Goal: Task Accomplishment & Management: Complete application form

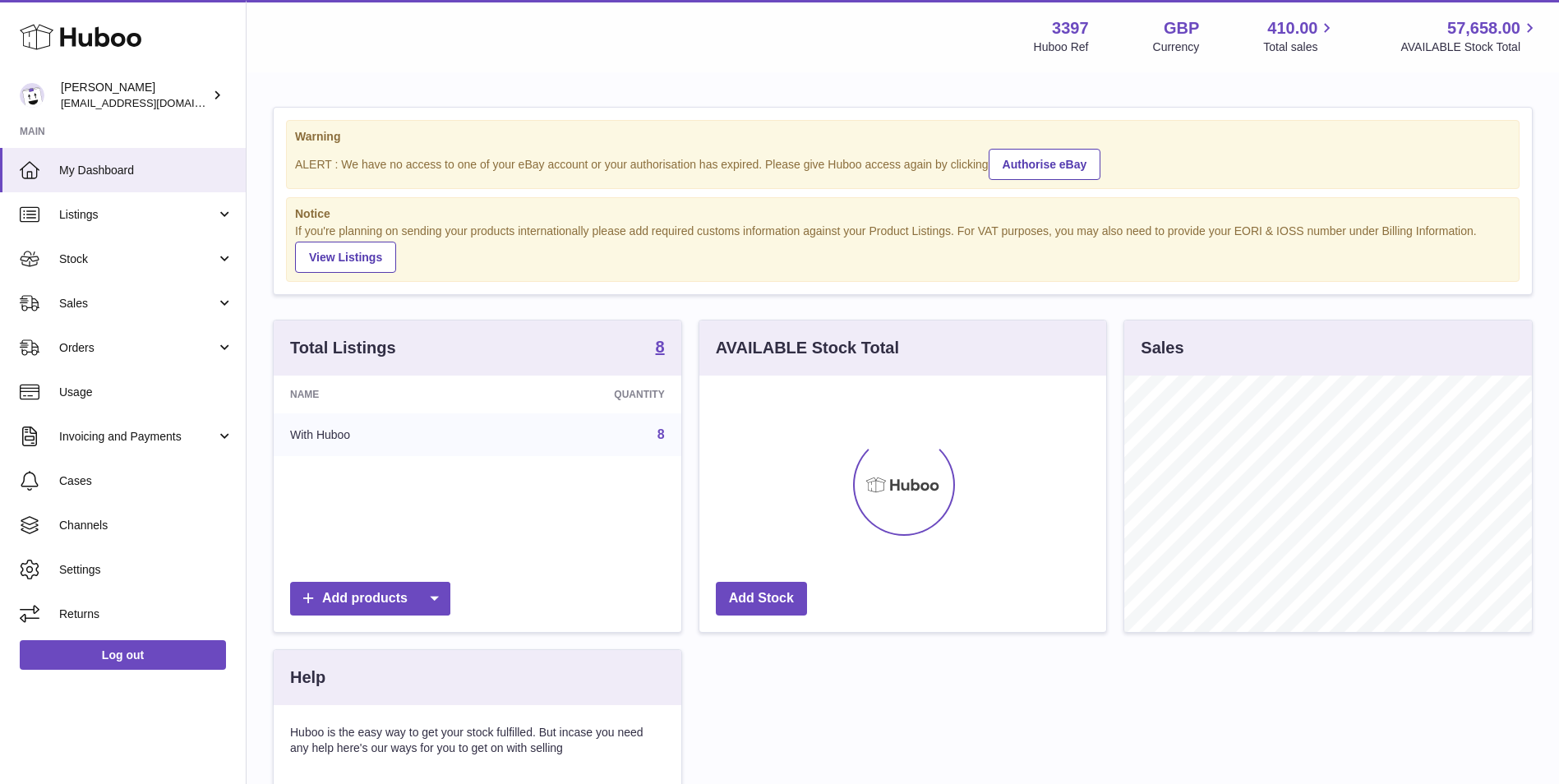
scroll to position [256, 407]
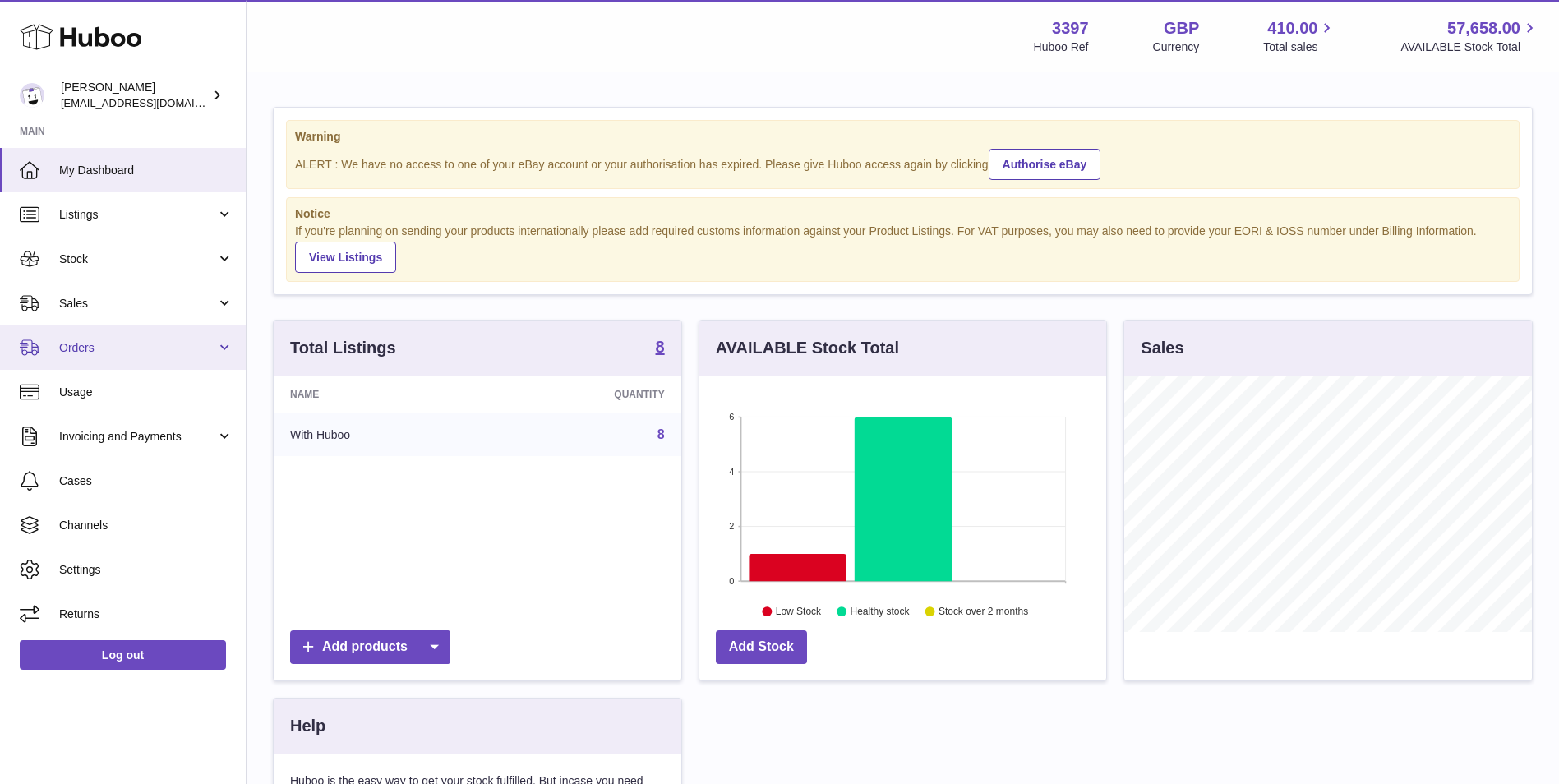
click at [112, 350] on span "Orders" at bounding box center [137, 348] width 157 height 16
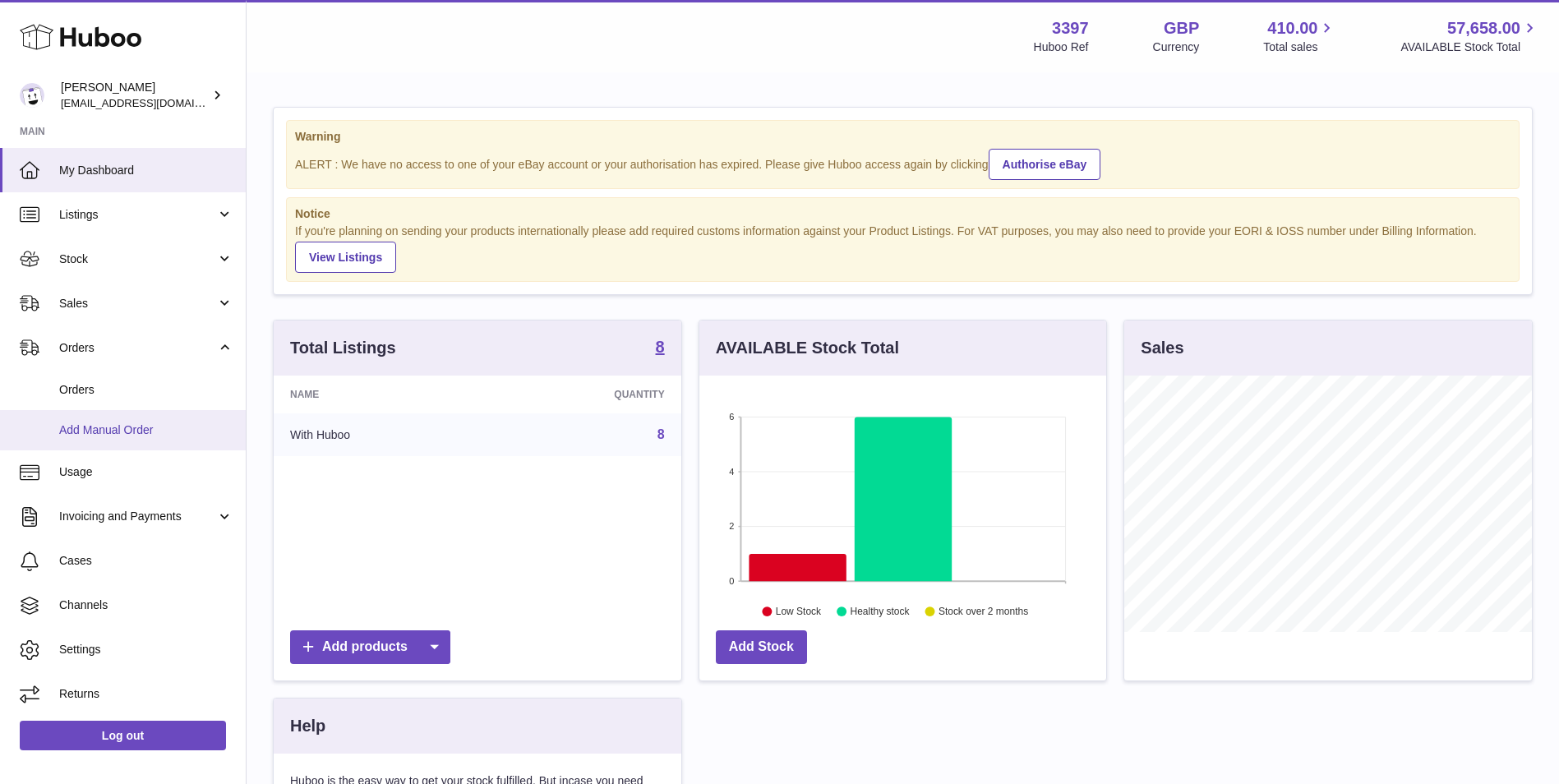
click at [117, 428] on span "Add Manual Order" at bounding box center [146, 429] width 174 height 16
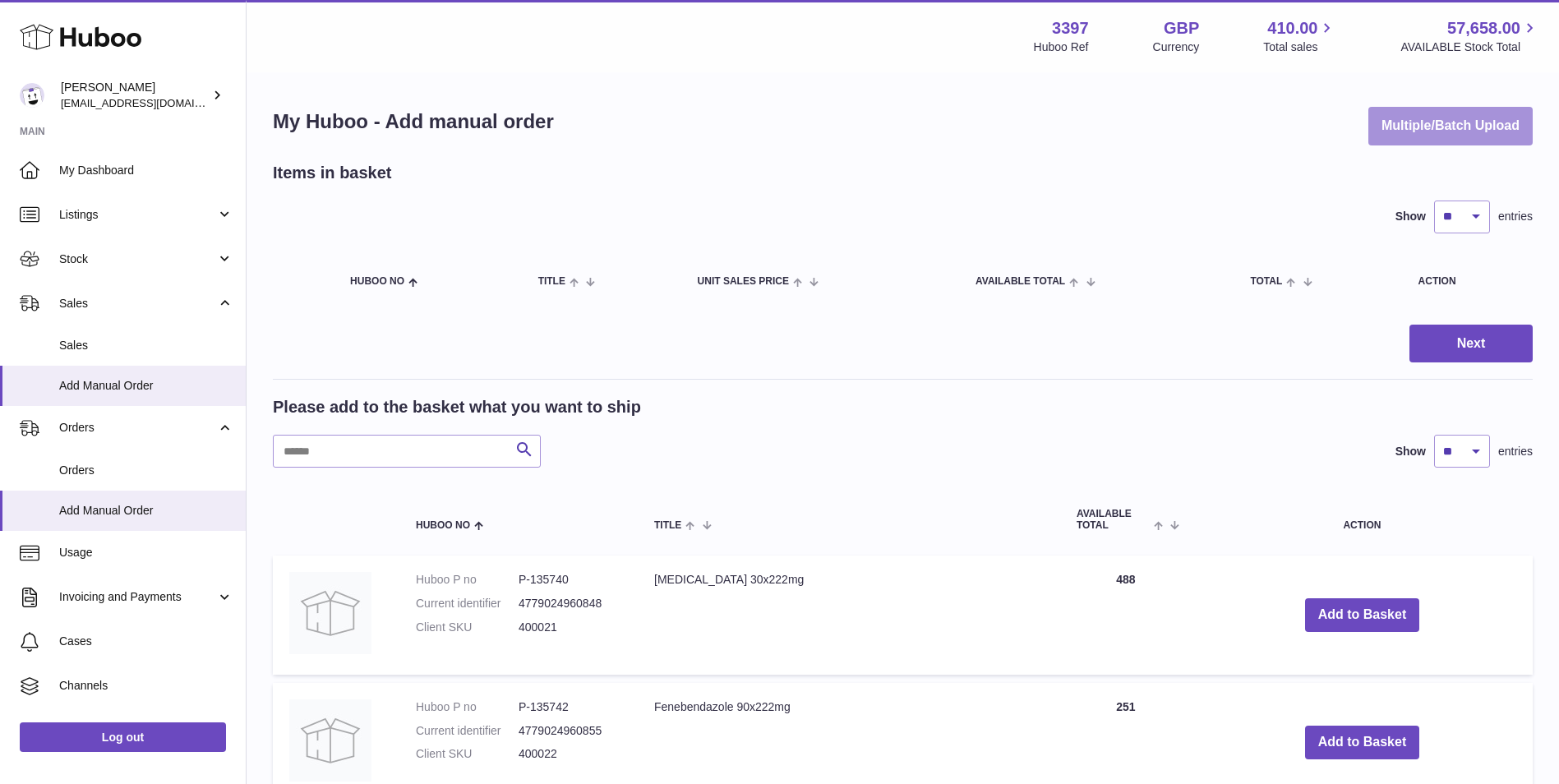
click at [1462, 126] on button "Multiple/Batch Upload" at bounding box center [1450, 126] width 164 height 38
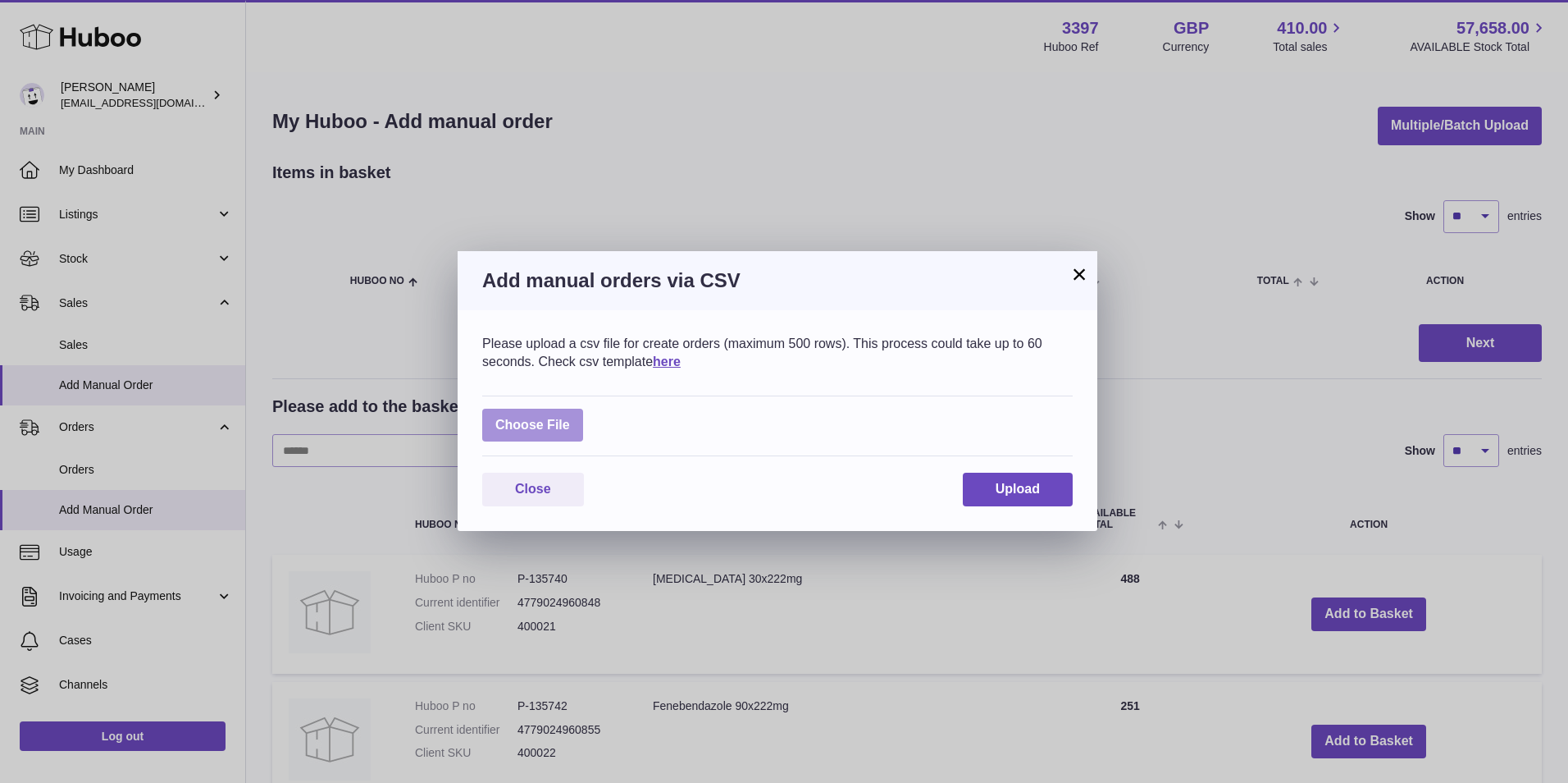
click at [554, 415] on label at bounding box center [532, 425] width 101 height 33
click at [570, 416] on input "file" at bounding box center [570, 416] width 1 height 1
type input "**********"
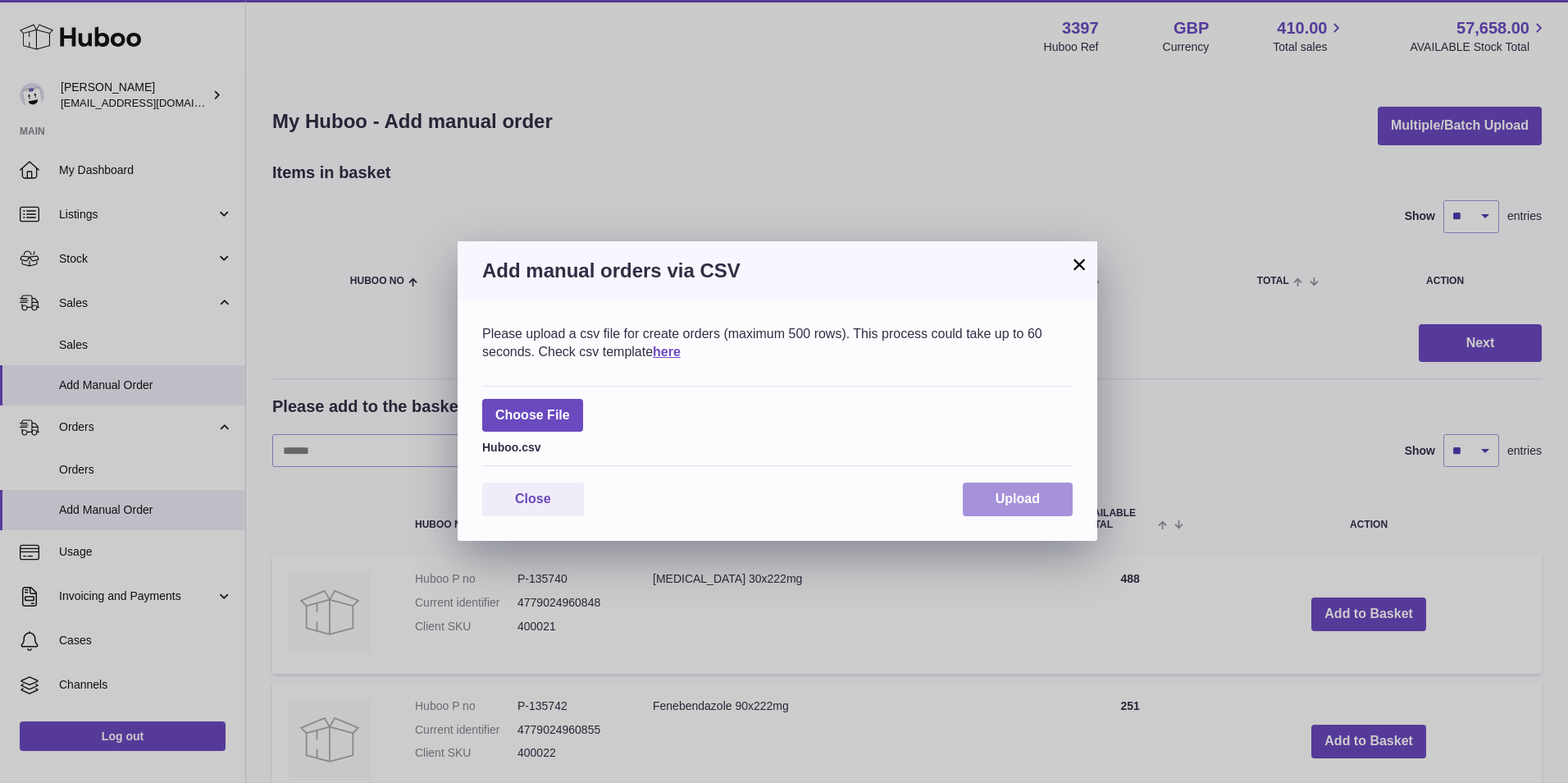
click at [998, 493] on span "Upload" at bounding box center [1017, 498] width 44 height 14
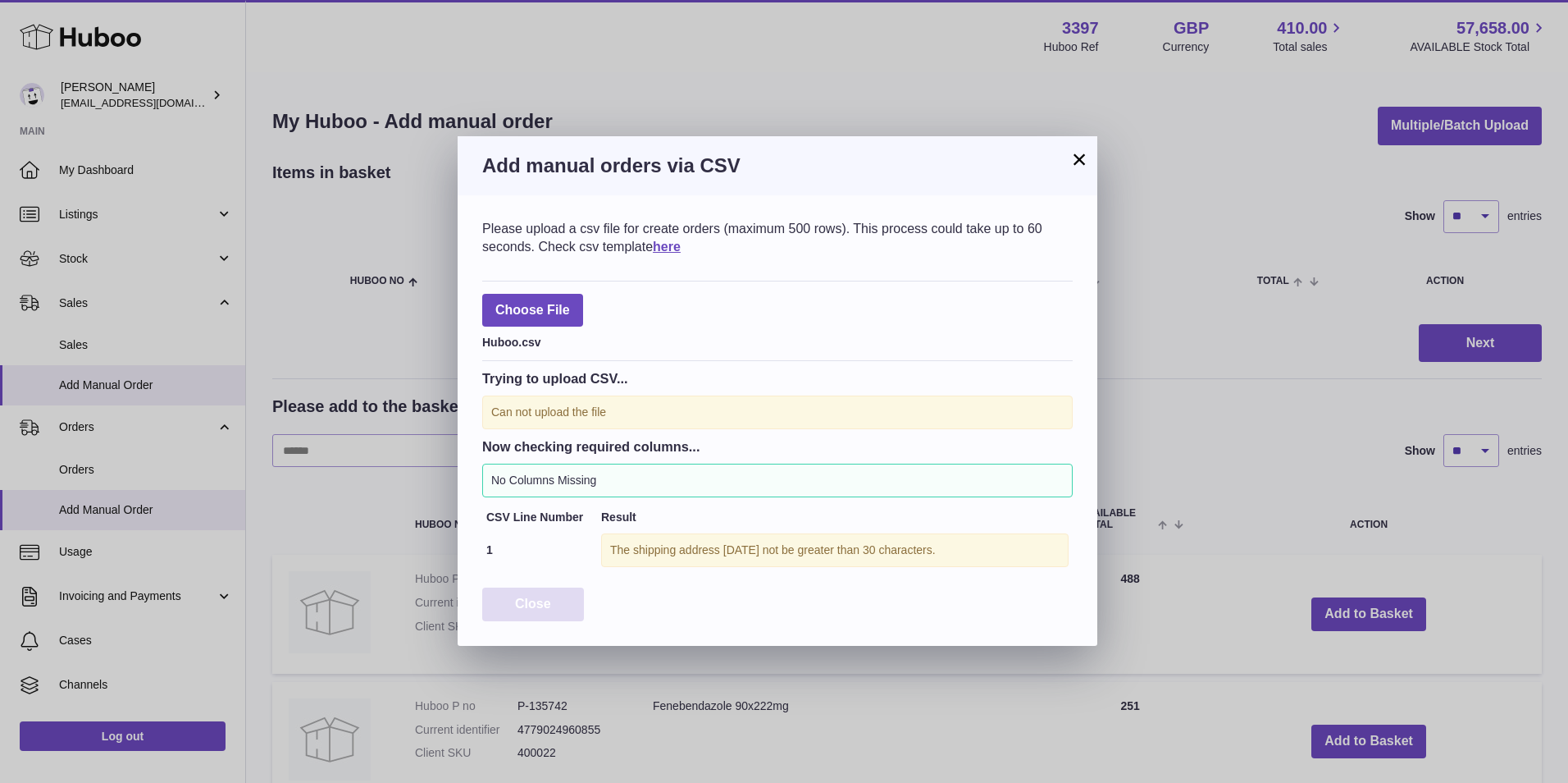
click at [530, 604] on span "Close" at bounding box center [533, 603] width 36 height 14
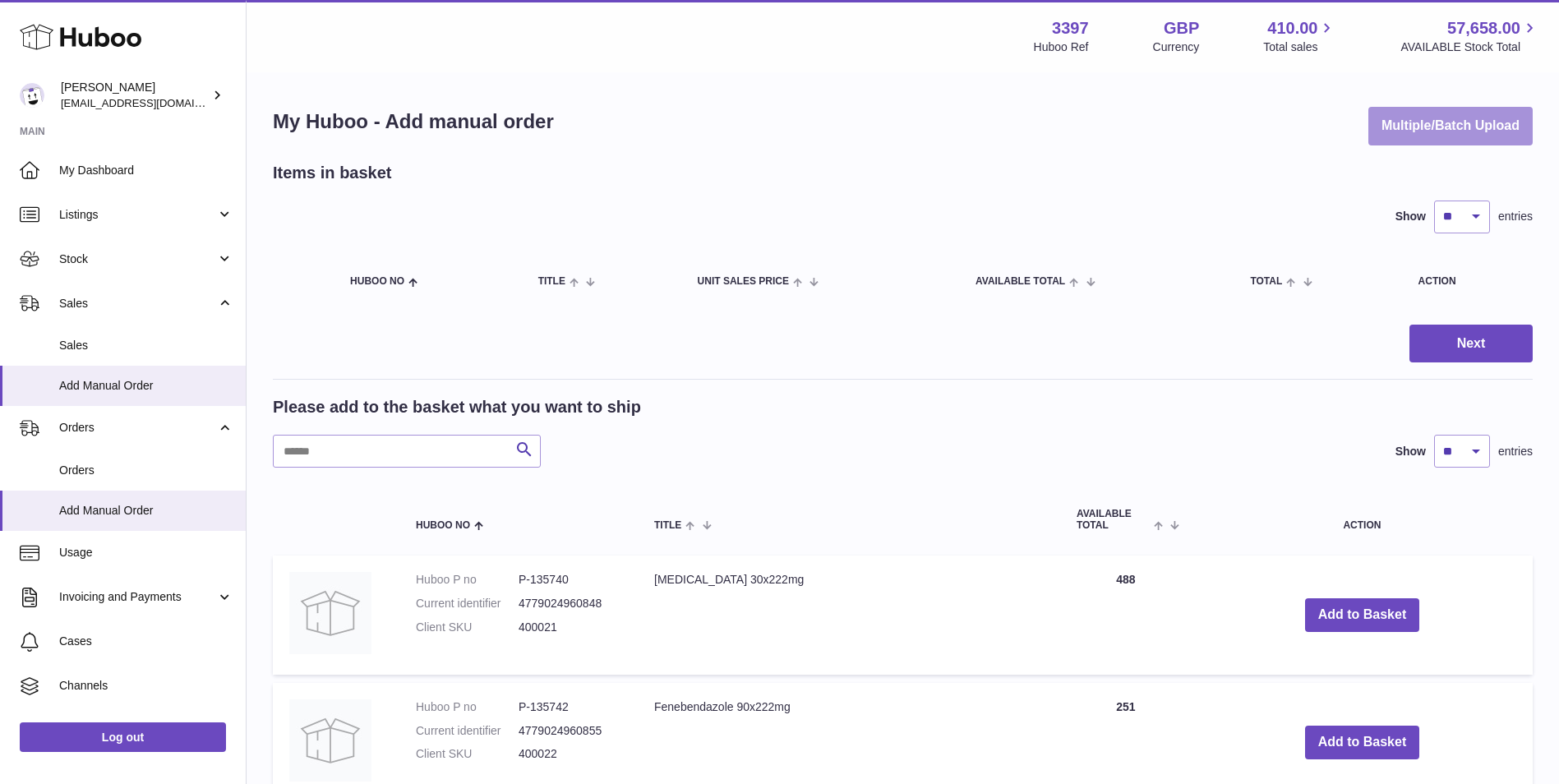
click at [1431, 130] on button "Multiple/Batch Upload" at bounding box center [1450, 126] width 164 height 38
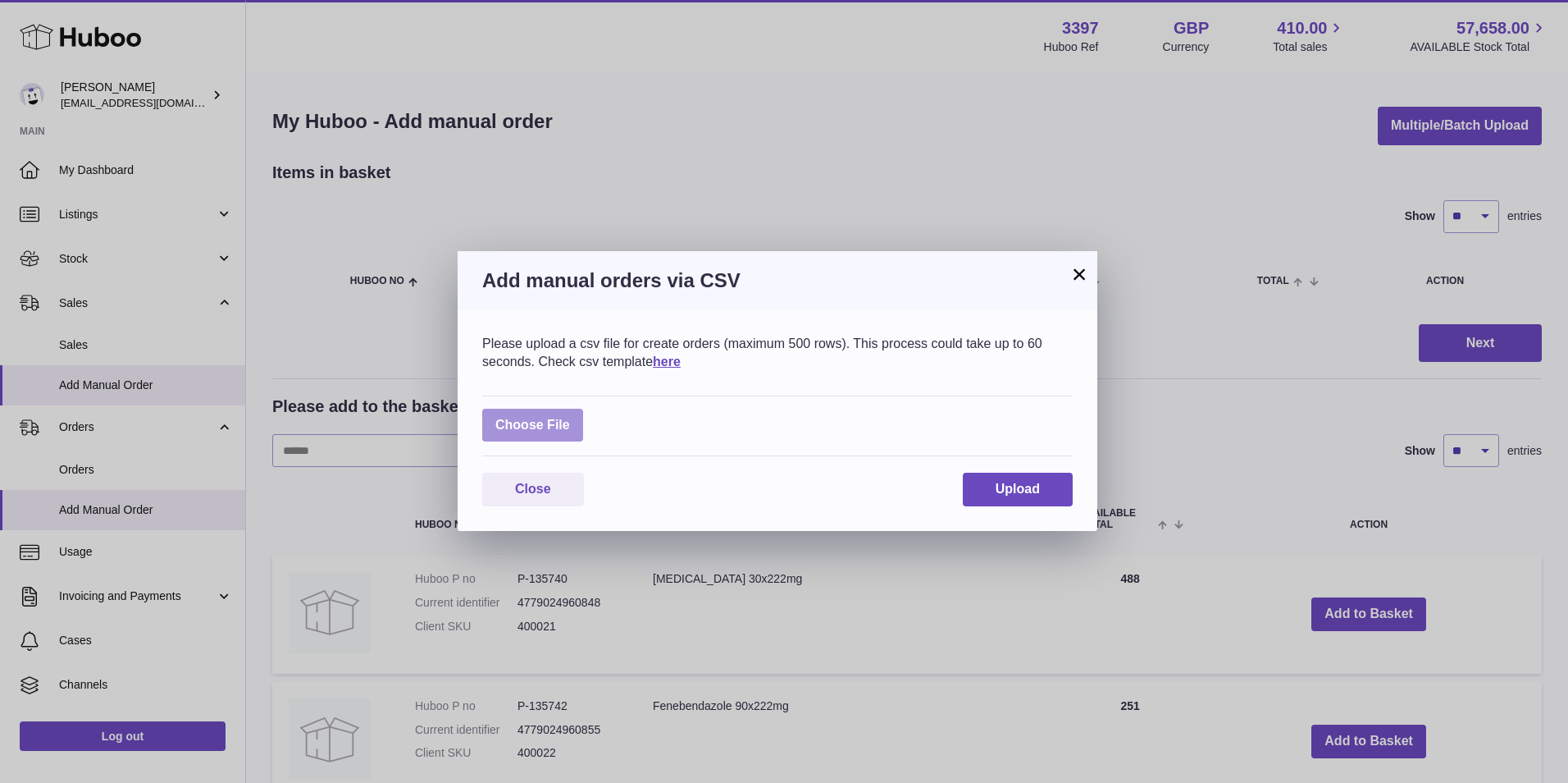
click at [562, 426] on label at bounding box center [532, 425] width 101 height 33
click at [570, 417] on input "file" at bounding box center [570, 416] width 1 height 1
type input "**********"
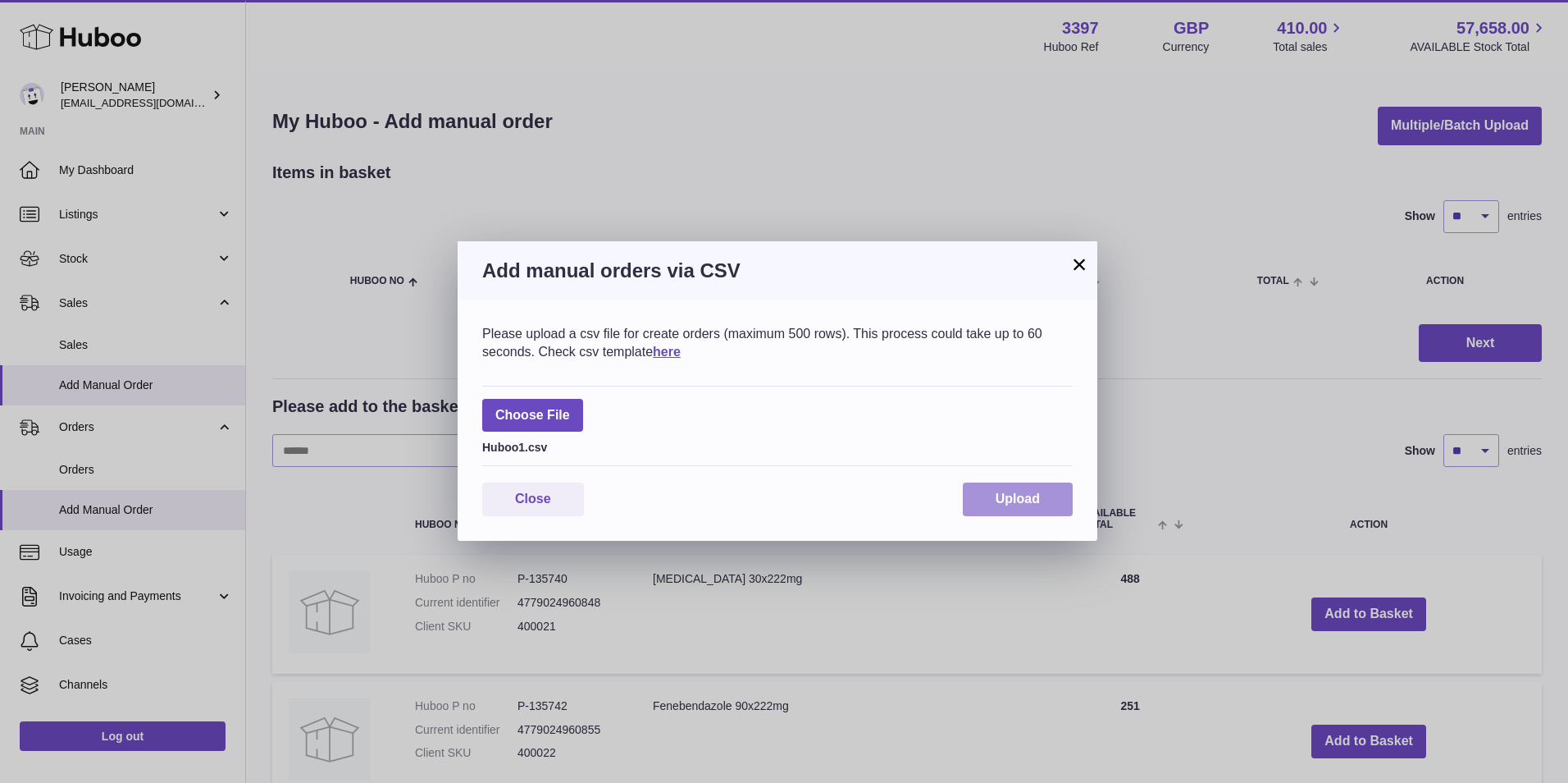
click at [1016, 488] on button "Upload" at bounding box center [1018, 499] width 110 height 33
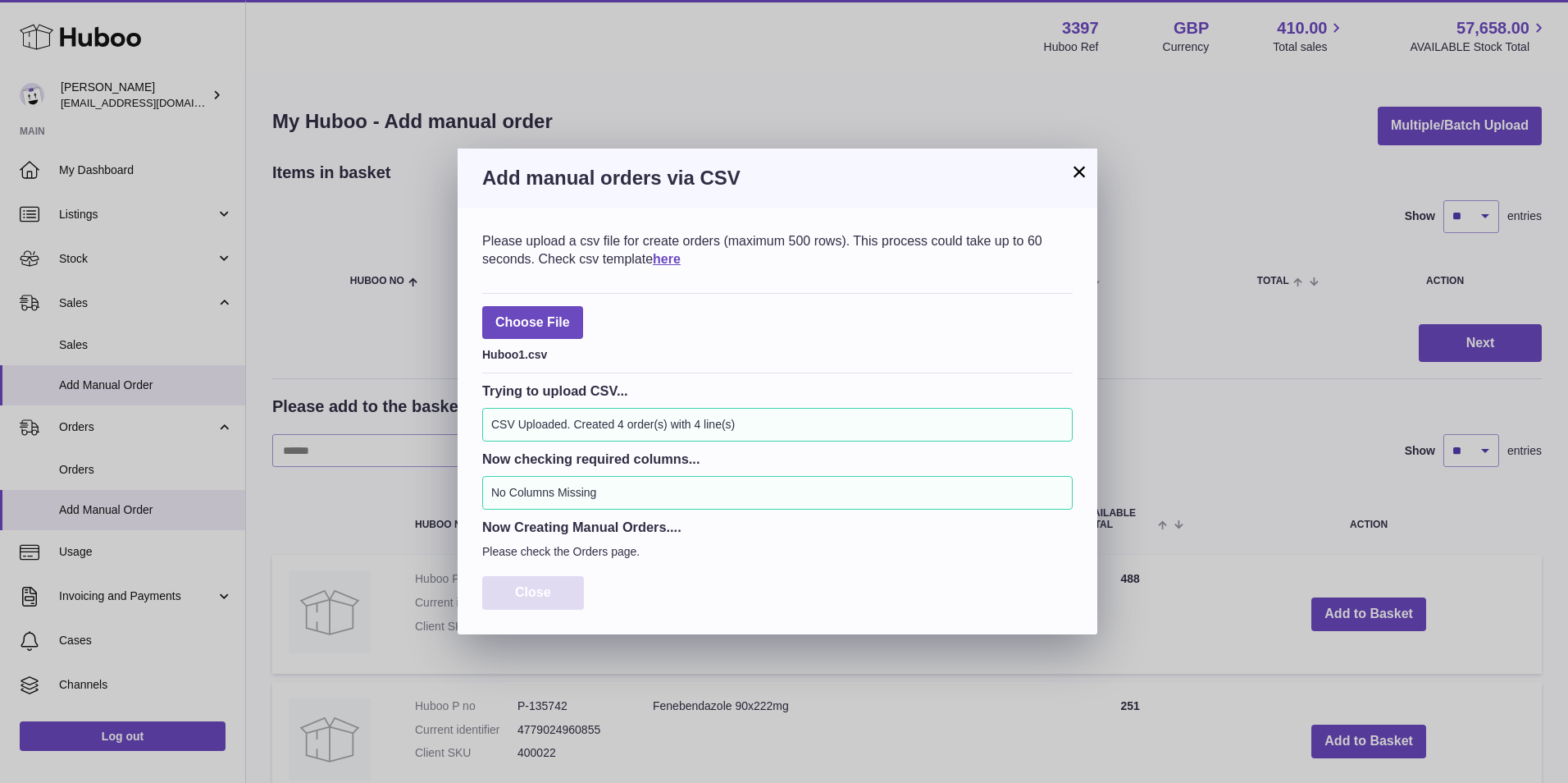
click at [530, 597] on span "Close" at bounding box center [533, 592] width 36 height 14
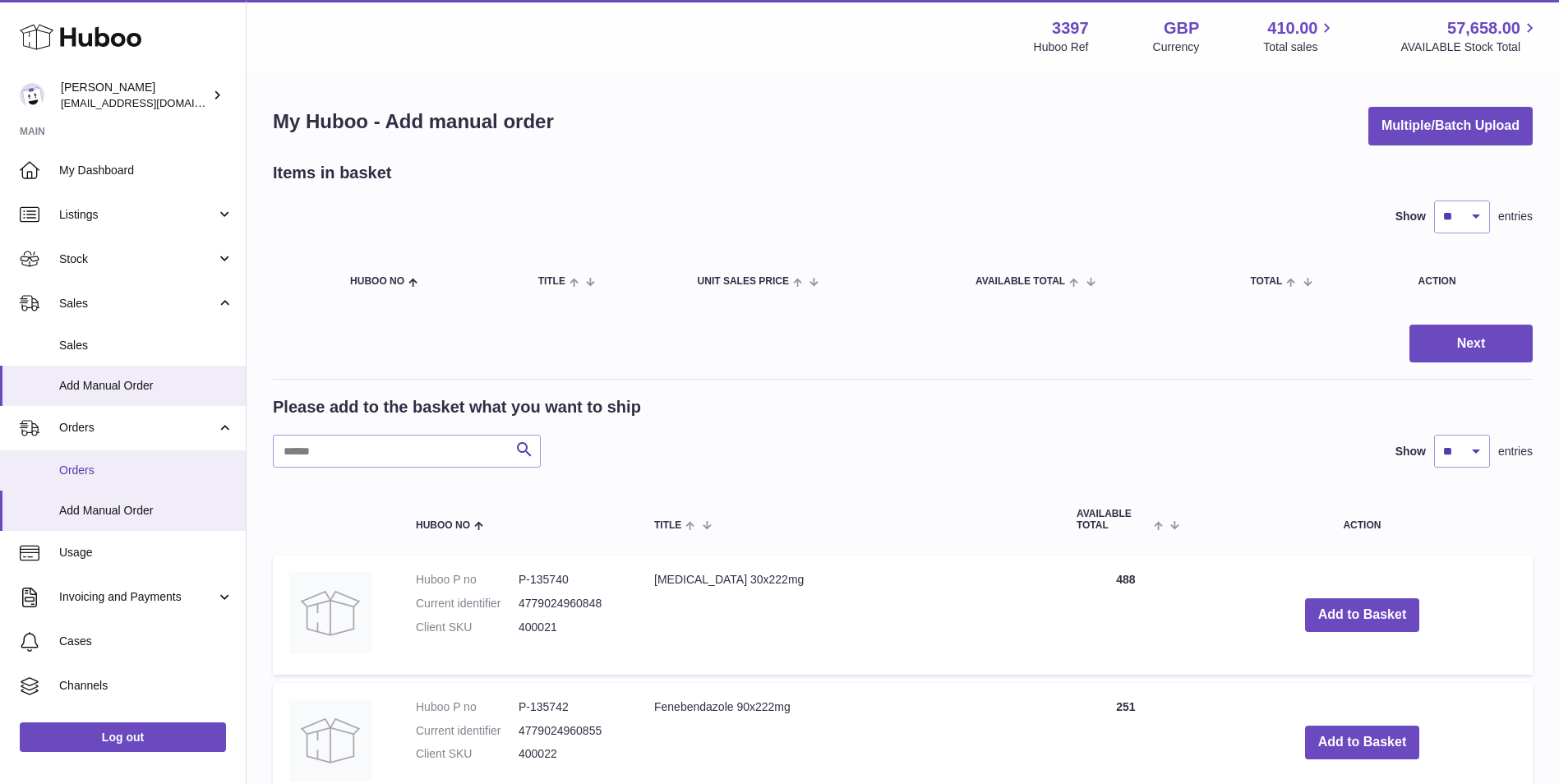
click at [101, 467] on span "Orders" at bounding box center [146, 470] width 174 height 16
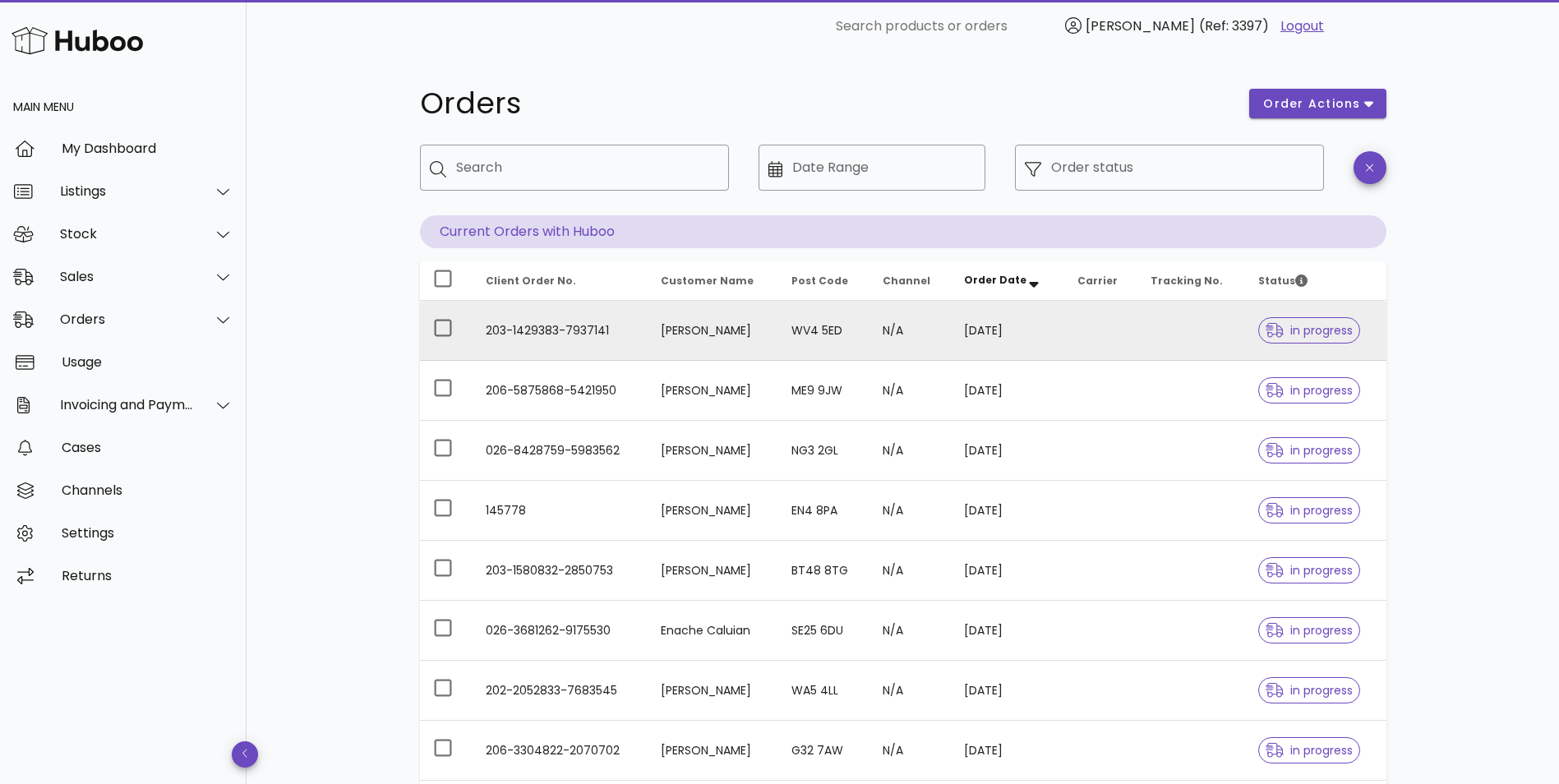
click at [531, 334] on td "203-1429383-7937141" at bounding box center [560, 330] width 176 height 60
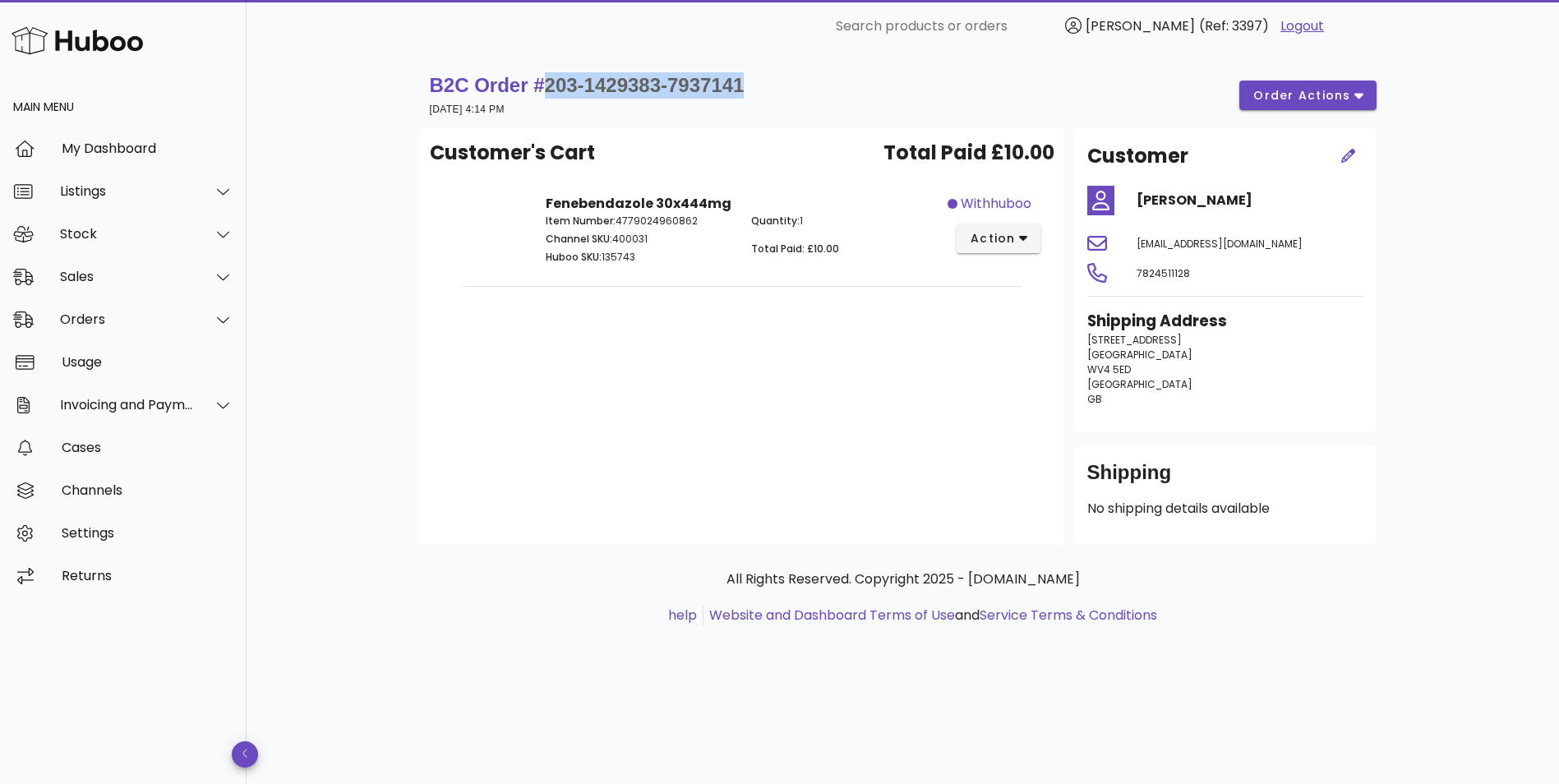
drag, startPoint x: 767, startPoint y: 81, endPoint x: 545, endPoint y: 89, distance: 222.1
click at [545, 89] on div "B2C Order # 203-1429383-7937141 23 September 2025 at 4:14 PM order actions" at bounding box center [903, 95] width 947 height 46
copy span "203-1429383-7937141"
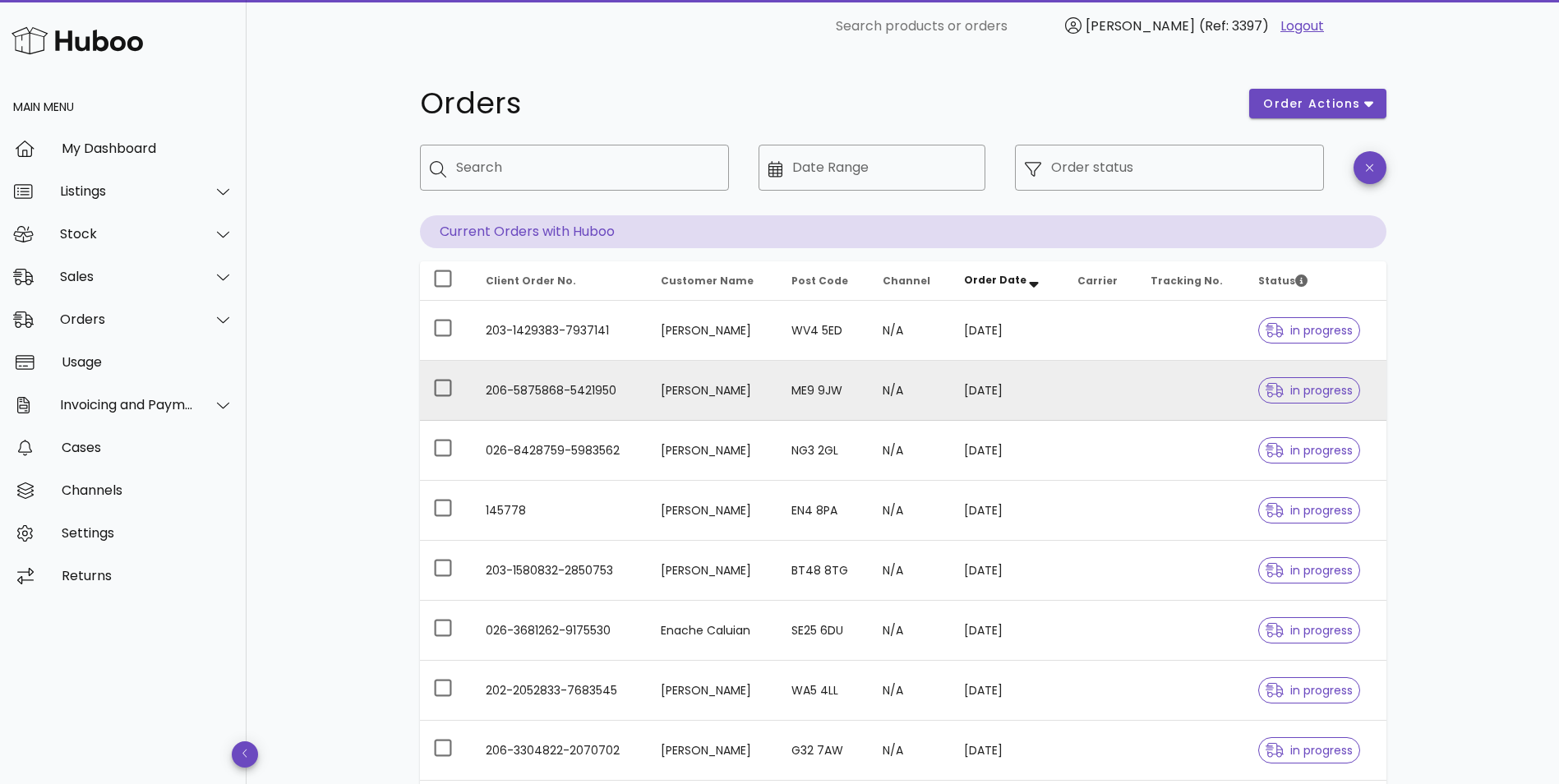
click at [635, 390] on td "206-5875868-5421950" at bounding box center [560, 390] width 176 height 60
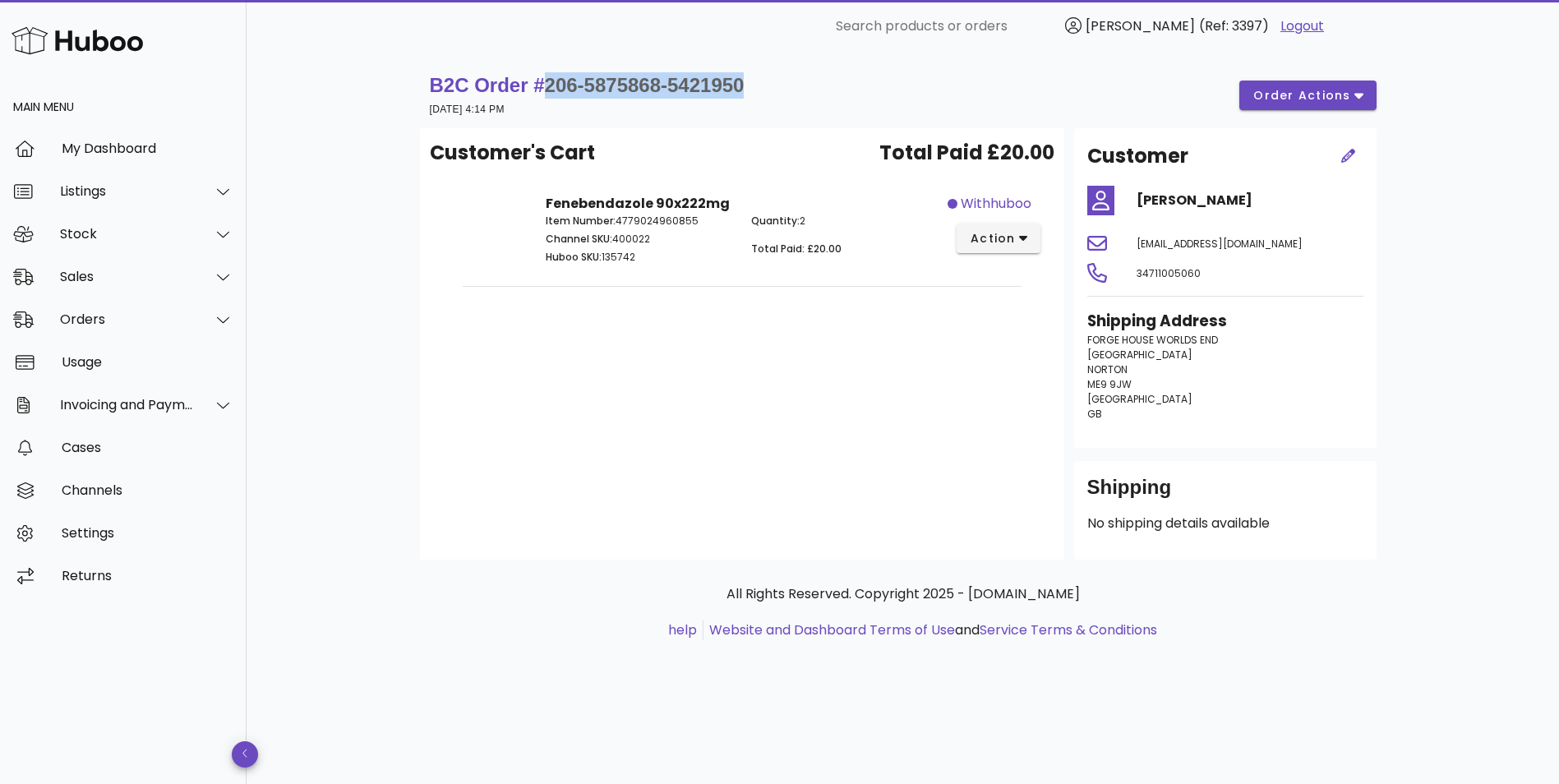
drag, startPoint x: 765, startPoint y: 89, endPoint x: 543, endPoint y: 94, distance: 222.1
click at [543, 94] on div "B2C Order # 206-5875868-5421950 23 September 2025 at 4:14 PM order actions" at bounding box center [903, 95] width 947 height 46
copy span "206-5875868-5421950"
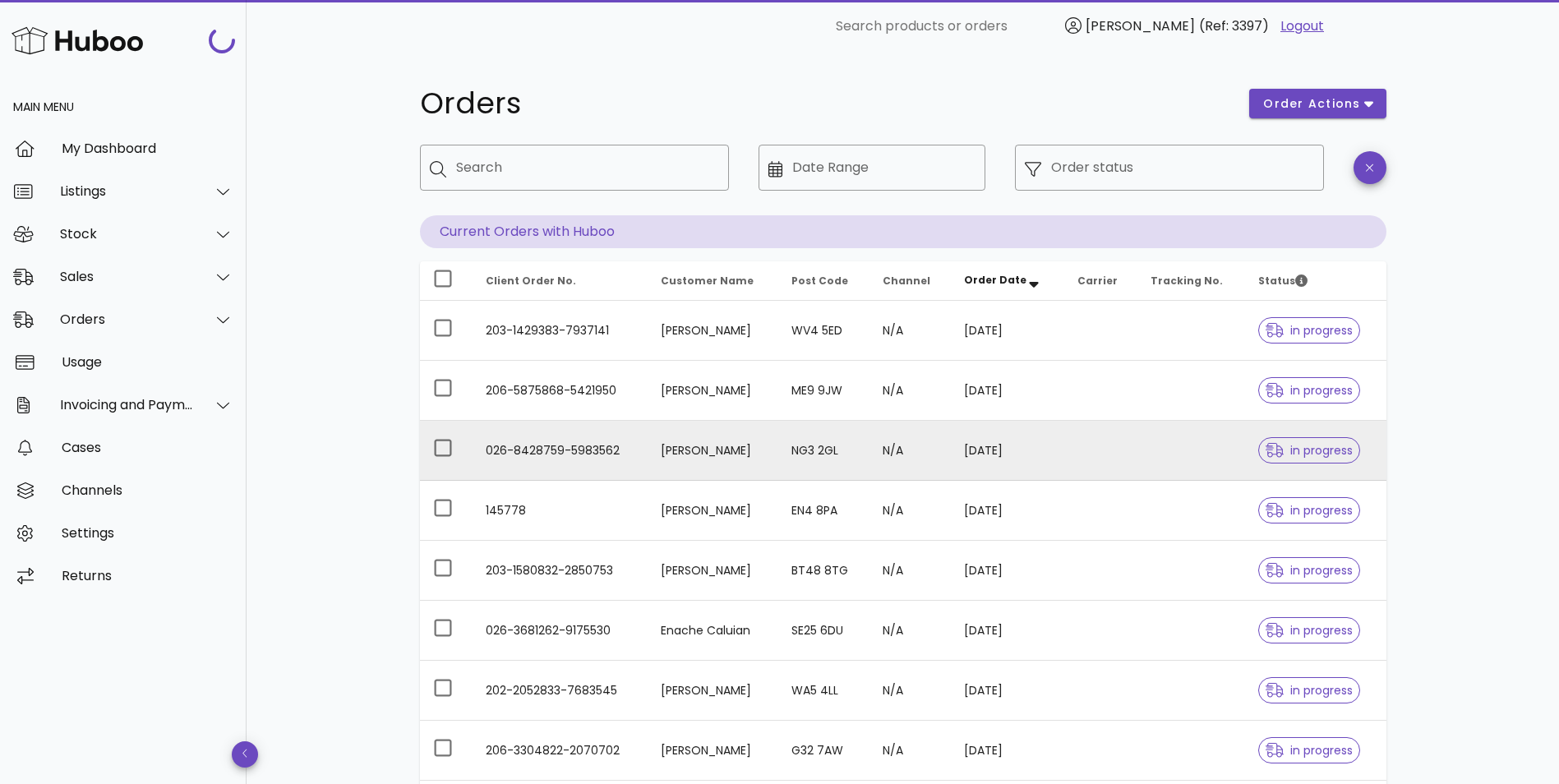
click at [589, 440] on td "026-8428759-5983562" at bounding box center [560, 450] width 176 height 60
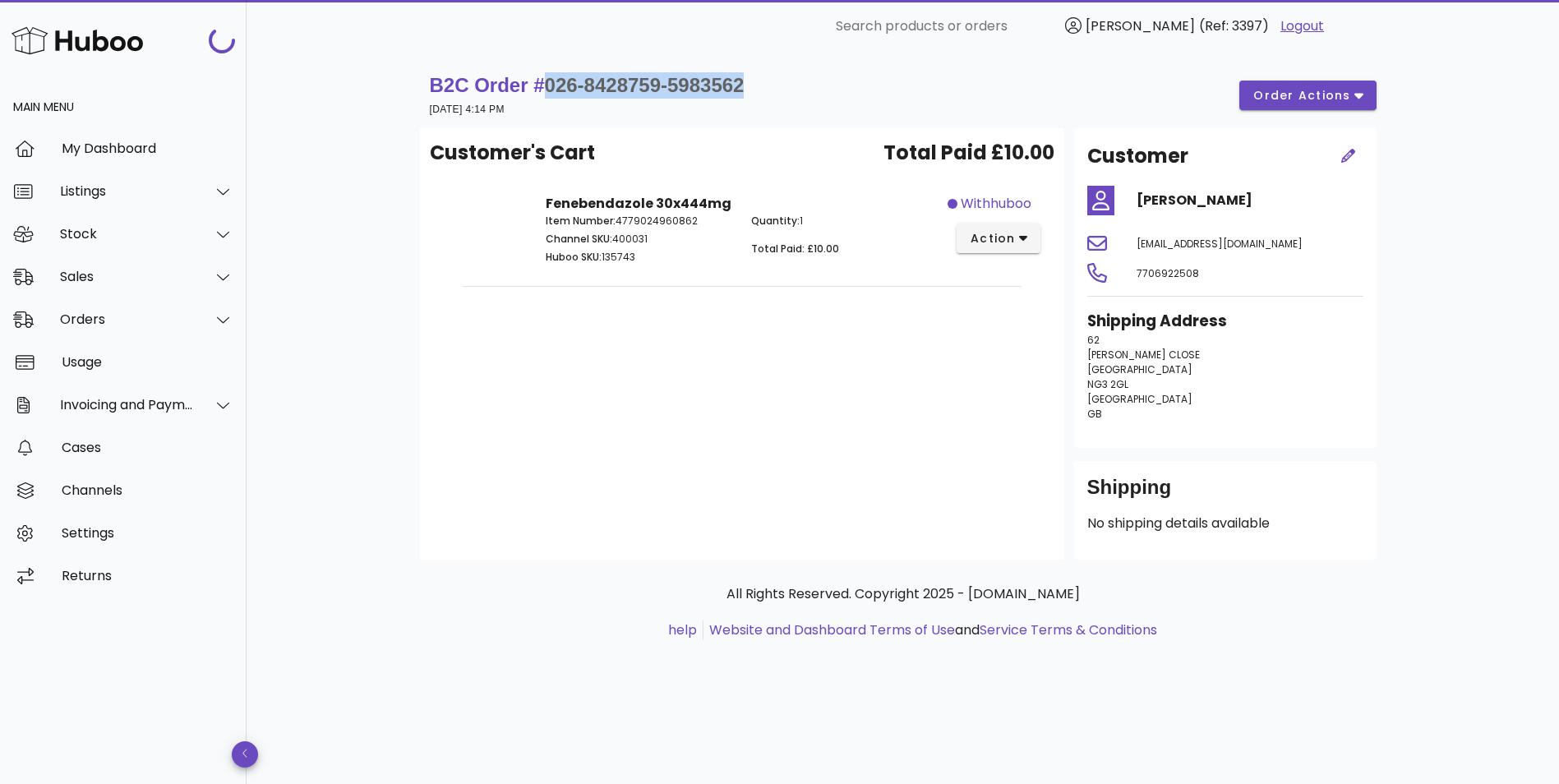
drag, startPoint x: 775, startPoint y: 85, endPoint x: 545, endPoint y: 90, distance: 230.1
click at [545, 90] on div "B2C Order # 026-8428759-5983562 23 September 2025 at 4:14 PM order actions" at bounding box center [903, 95] width 947 height 46
copy span "026-8428759-5983562"
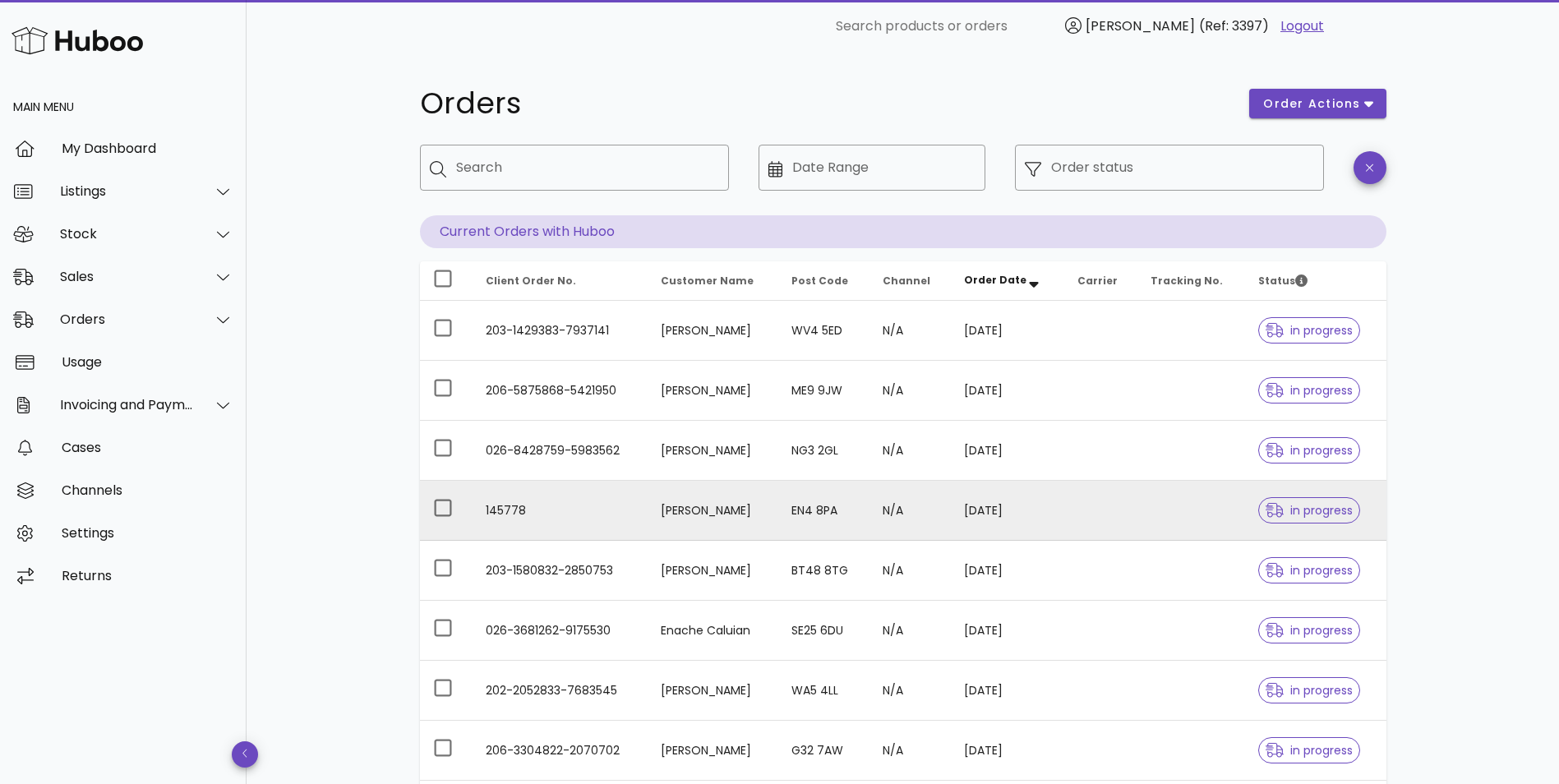
click at [529, 509] on td "145778" at bounding box center [560, 510] width 176 height 60
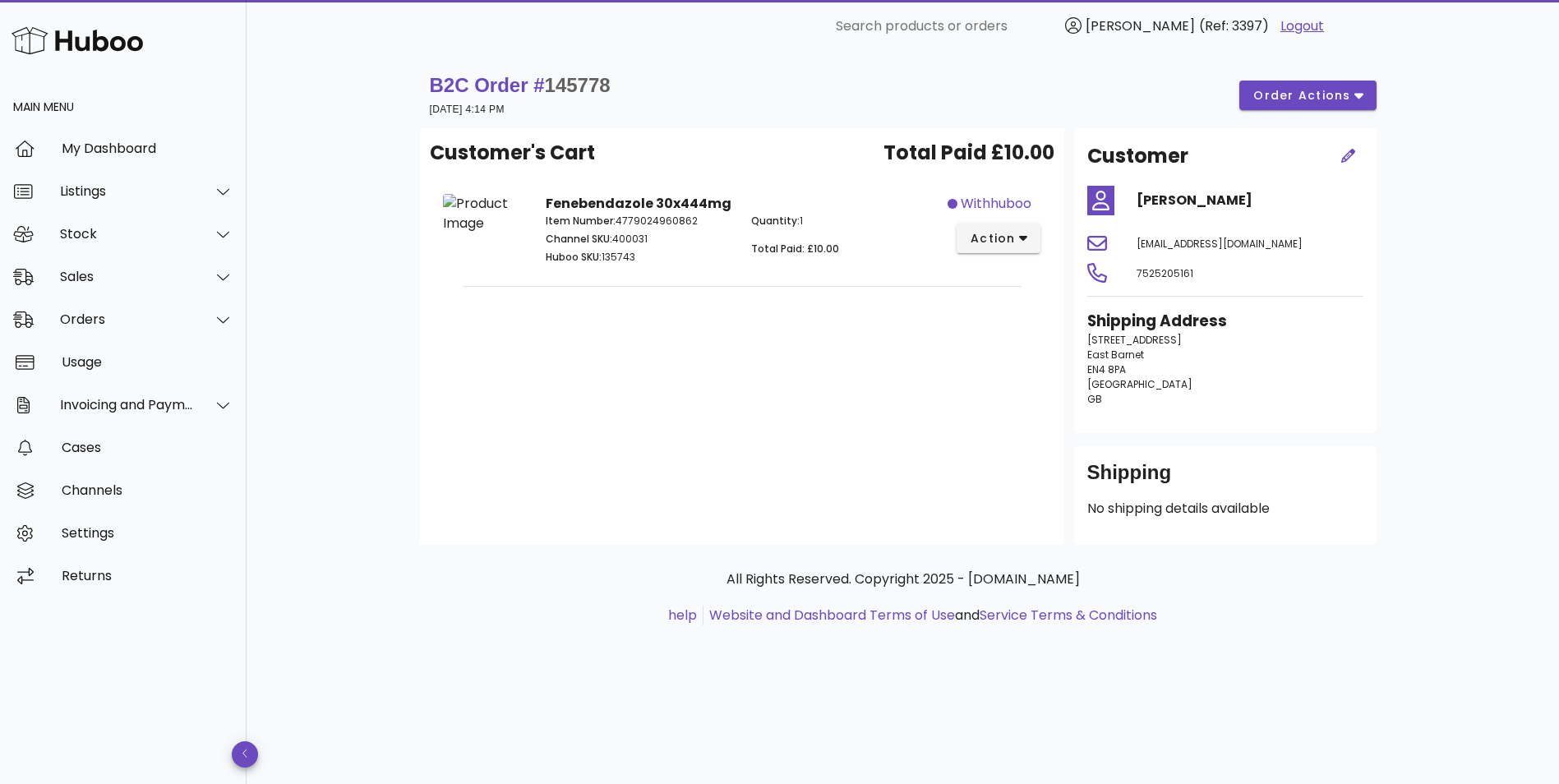
click at [580, 89] on span "145778" at bounding box center [577, 85] width 66 height 22
click at [580, 88] on span "145778" at bounding box center [577, 85] width 66 height 22
copy span "145778"
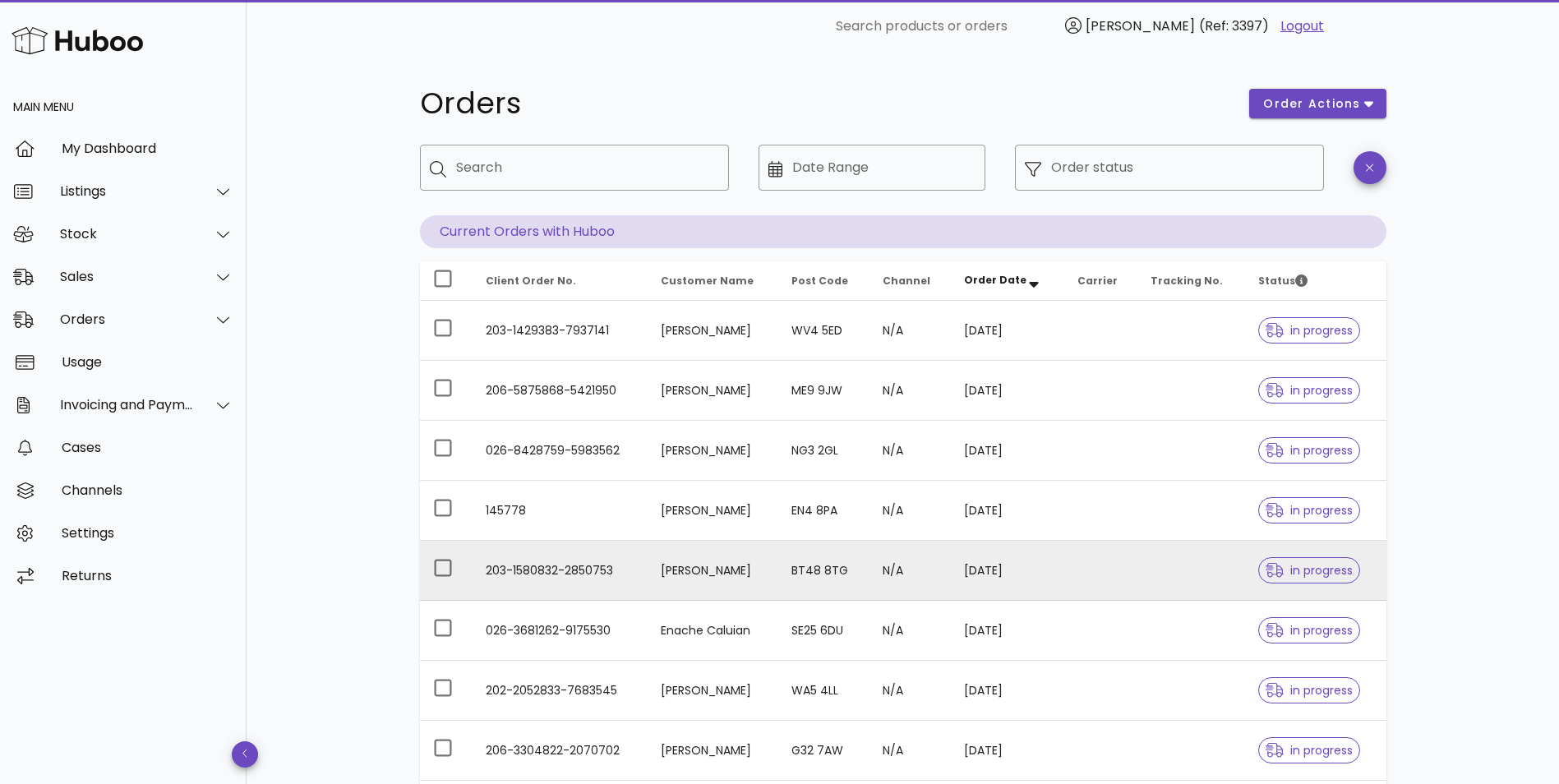
click at [514, 563] on td "203-1580832-2850753" at bounding box center [560, 570] width 176 height 60
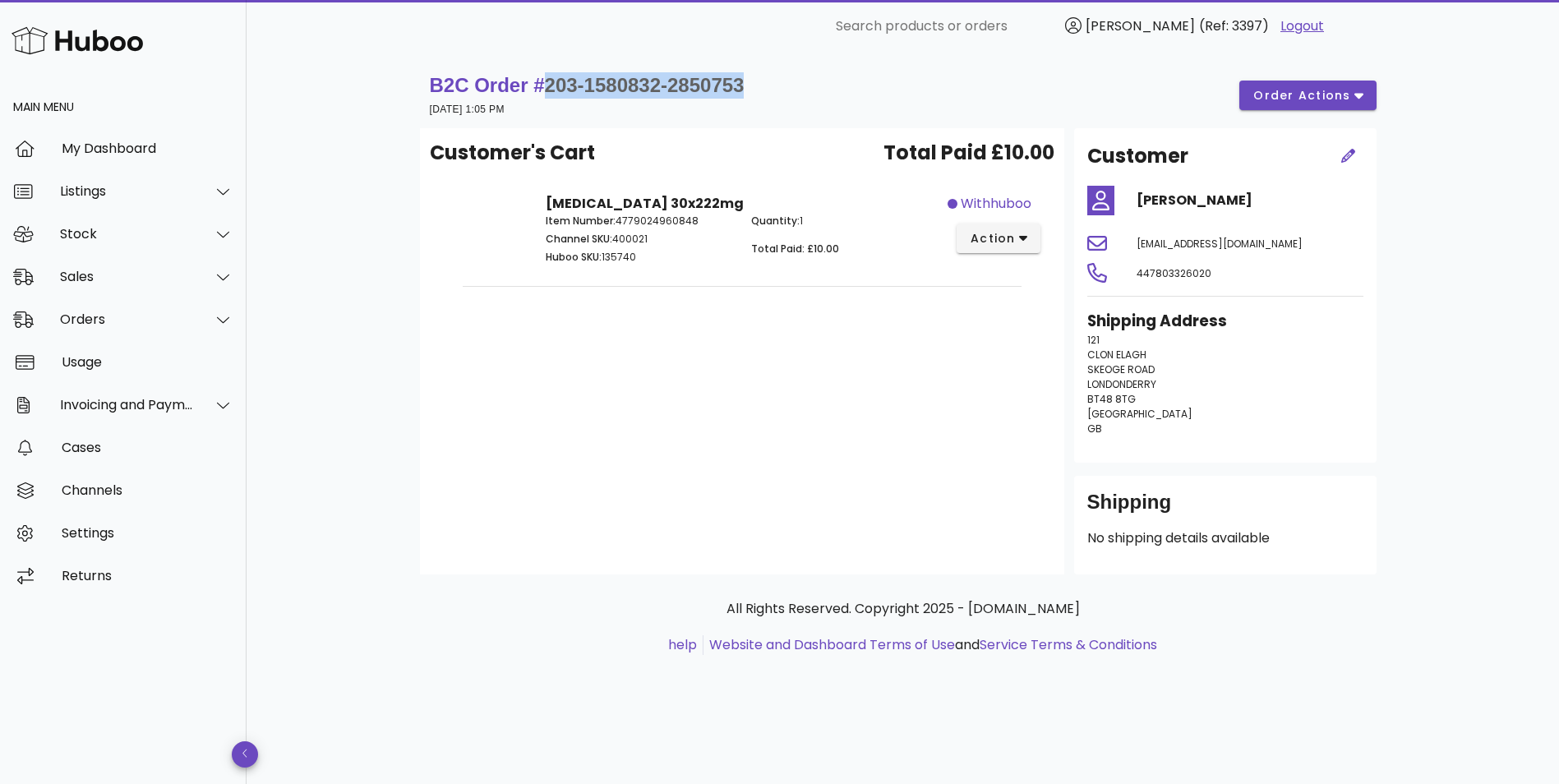
drag, startPoint x: 780, startPoint y: 79, endPoint x: 545, endPoint y: 77, distance: 235.0
click at [545, 77] on div "B2C Order # 203-1580832-2850753 23 September 2025 at 1:05 PM order actions" at bounding box center [903, 95] width 947 height 46
copy span "203-1580832-2850753"
